Goal: Transaction & Acquisition: Purchase product/service

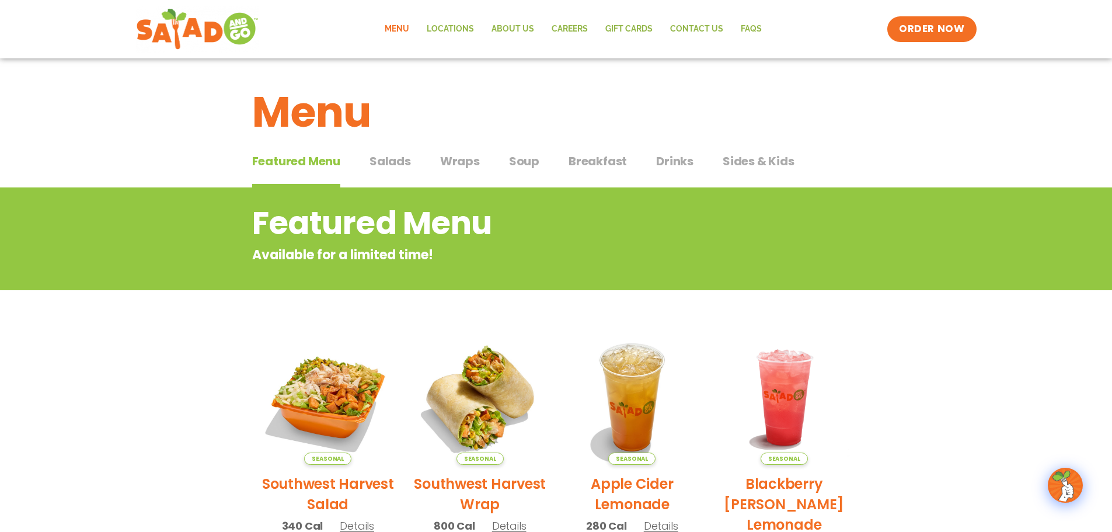
click at [686, 165] on span "Drinks" at bounding box center [674, 161] width 37 height 18
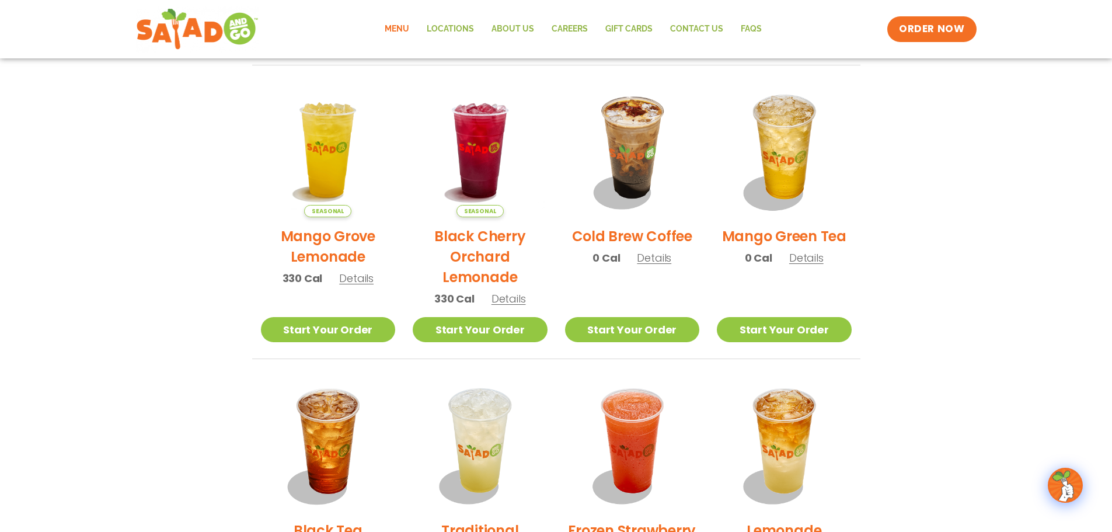
scroll to position [584, 0]
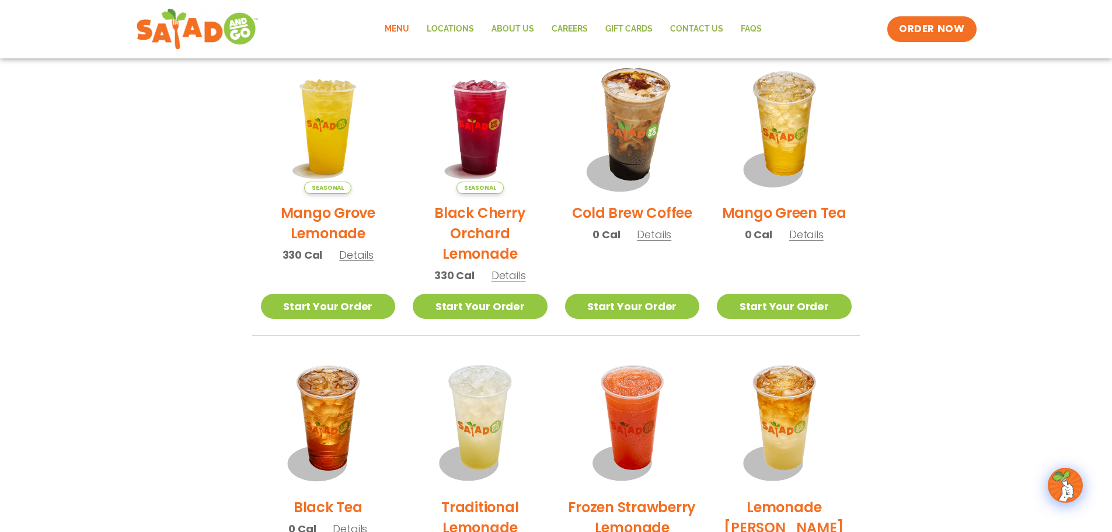
click at [637, 115] on img at bounding box center [632, 126] width 158 height 158
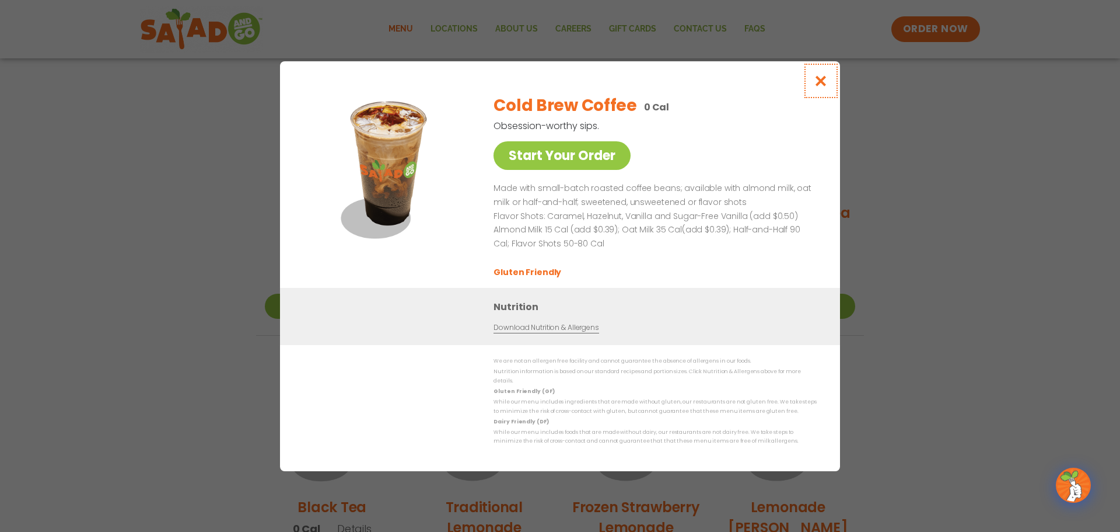
click at [825, 87] on icon "Close modal" at bounding box center [821, 81] width 15 height 12
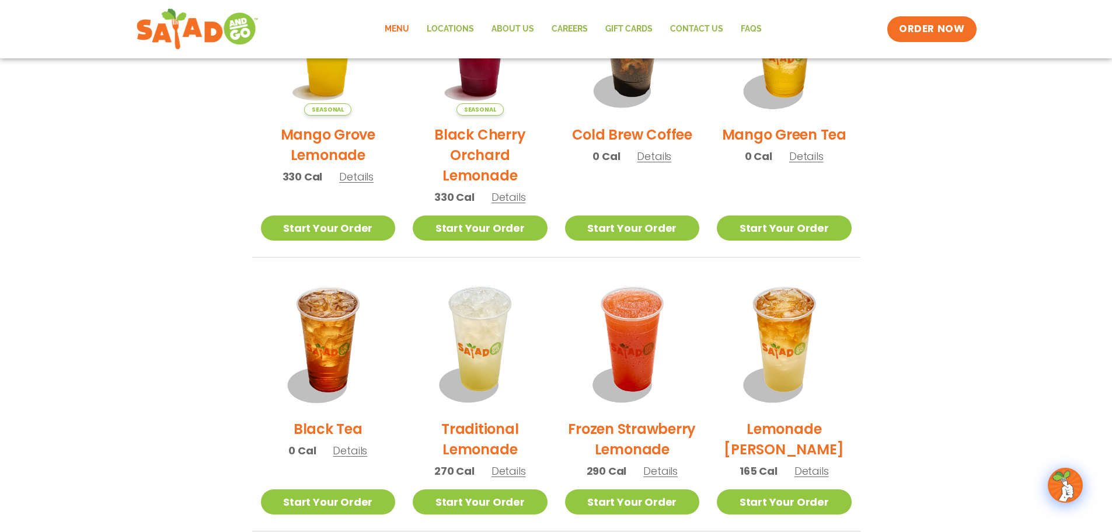
scroll to position [875, 0]
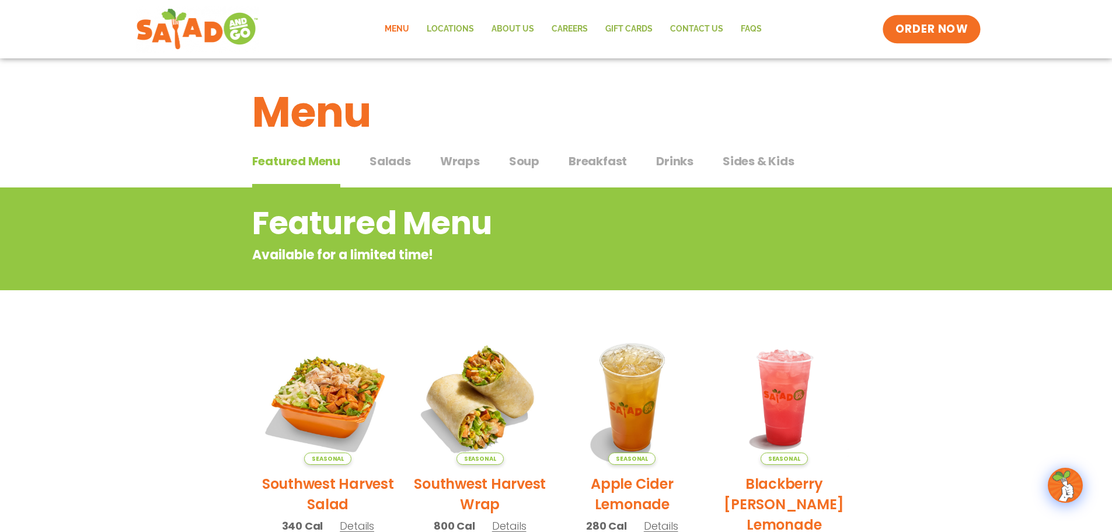
click at [928, 38] on link "ORDER NOW" at bounding box center [931, 29] width 98 height 28
